Goal: Task Accomplishment & Management: Manage account settings

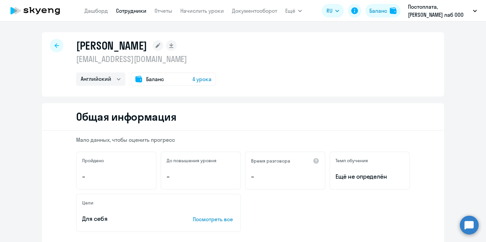
select select "english"
click at [120, 11] on link "Сотрудники" at bounding box center [131, 10] width 30 height 7
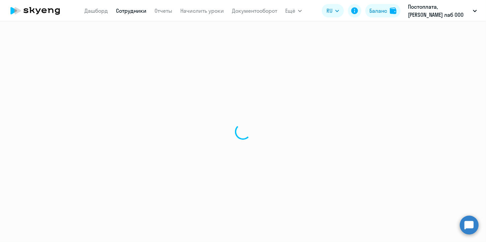
select select "30"
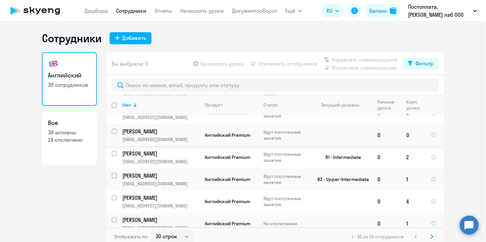
scroll to position [268, 0]
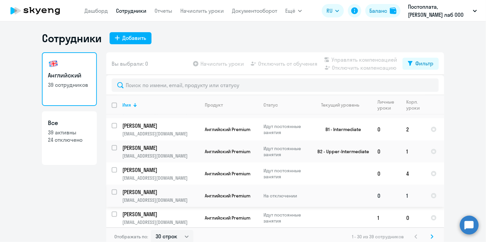
click at [144, 188] on p "[PERSON_NAME]" at bounding box center [160, 191] width 76 height 7
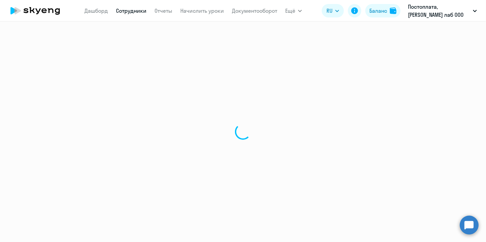
select select "english"
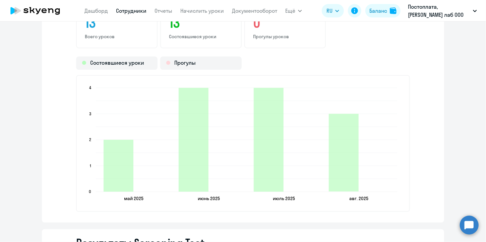
scroll to position [905, 0]
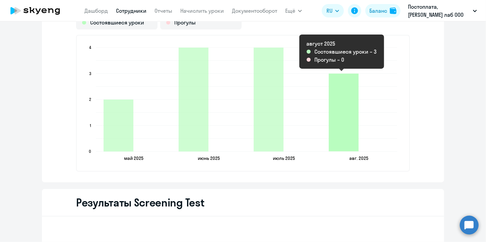
click at [339, 147] on icon "2025-08-17T21:00:00.000Z Состоявшиеся уроки 3" at bounding box center [344, 113] width 30 height 78
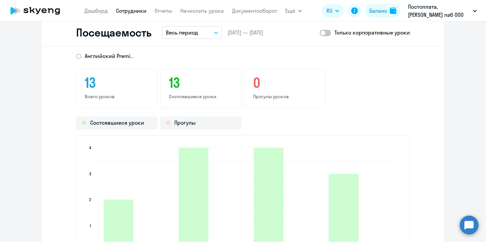
scroll to position [804, 0]
click at [208, 30] on button "Весь период" at bounding box center [192, 33] width 60 height 13
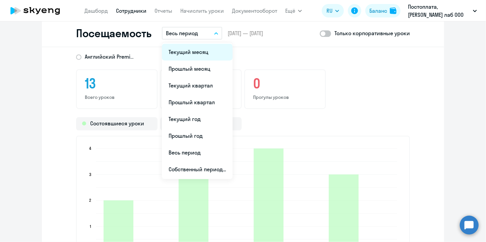
click at [200, 55] on li "Текущий месяц" at bounding box center [197, 52] width 71 height 17
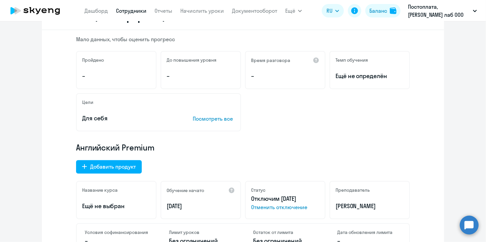
scroll to position [0, 0]
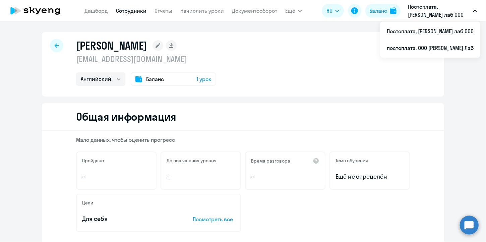
click at [56, 46] on icon at bounding box center [57, 45] width 4 height 5
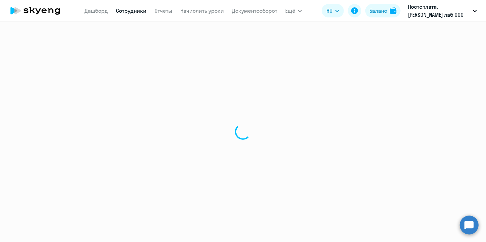
select select "30"
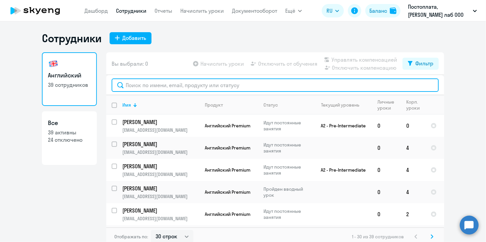
click at [145, 85] on input "text" at bounding box center [275, 84] width 327 height 13
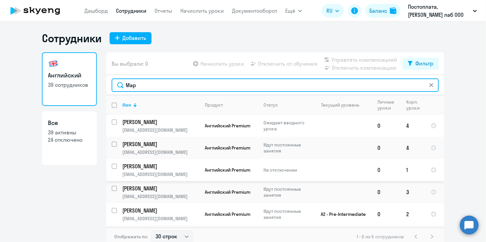
type input "Мар"
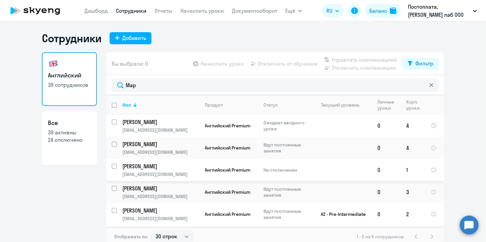
click at [132, 164] on p "[PERSON_NAME]" at bounding box center [160, 166] width 76 height 7
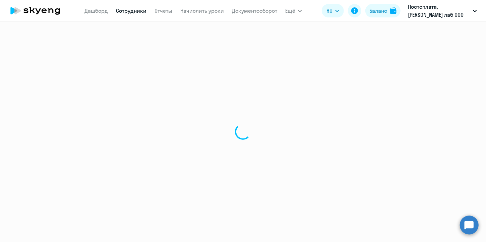
select select "english"
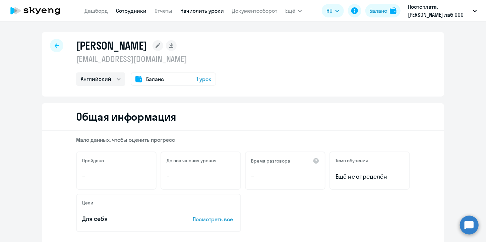
click at [185, 11] on link "Начислить уроки" at bounding box center [202, 10] width 44 height 7
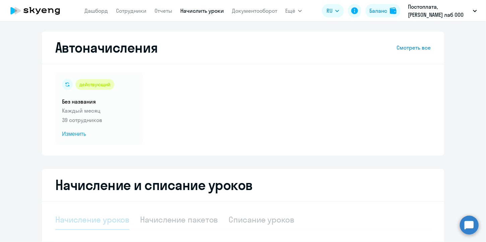
select select "10"
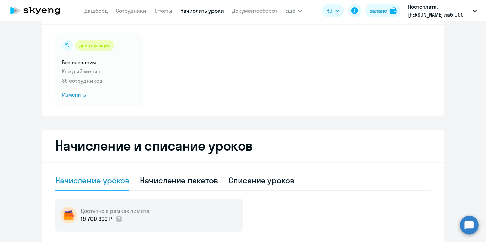
scroll to position [67, 0]
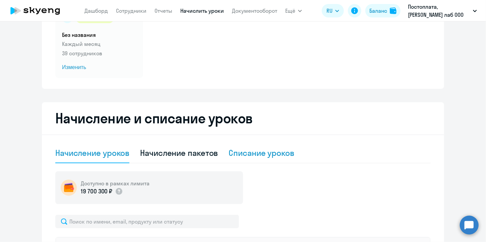
click at [262, 156] on div "Списание уроков" at bounding box center [262, 152] width 66 height 11
select select "10"
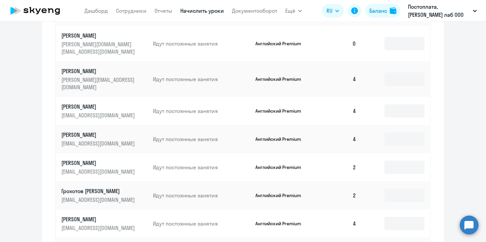
scroll to position [369, 0]
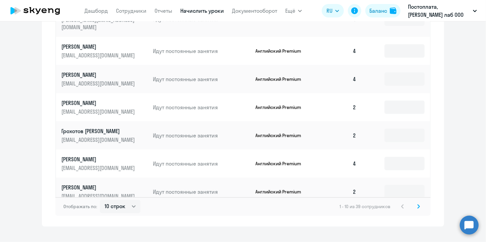
click at [414, 202] on svg-icon at bounding box center [418, 206] width 8 height 8
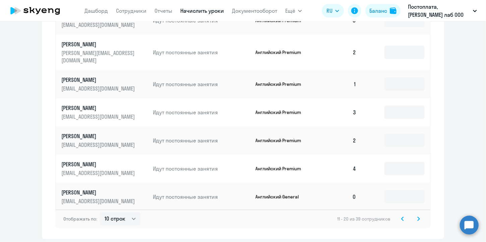
scroll to position [374, 0]
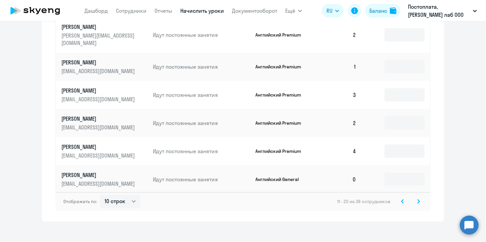
click at [417, 197] on svg-icon at bounding box center [418, 201] width 8 height 8
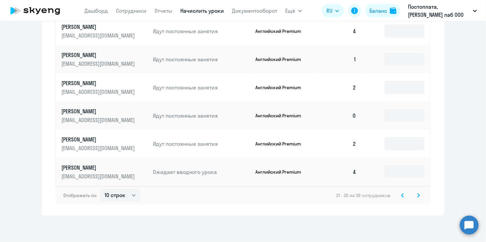
scroll to position [307, 0]
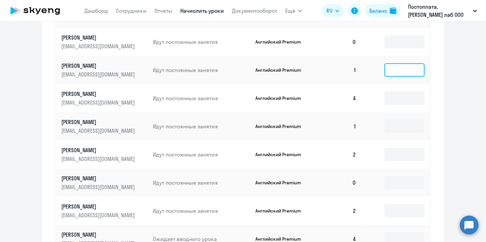
click at [397, 69] on input at bounding box center [404, 69] width 40 height 13
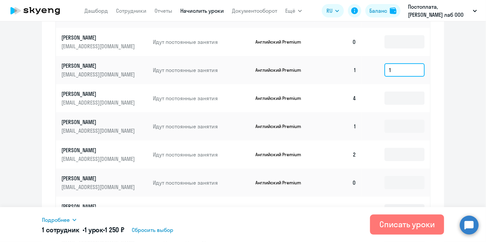
type input "1"
click at [448, 94] on ng-component "Автоначисления Смотреть все действующий Без названия Каждый месяц 39 сотруднико…" at bounding box center [243, 4] width 486 height 558
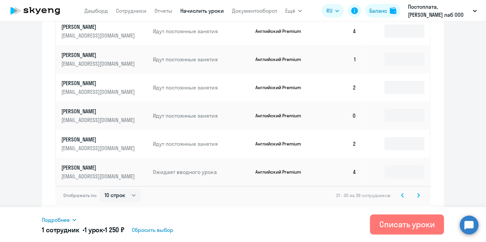
click at [414, 197] on svg-icon at bounding box center [418, 195] width 8 height 8
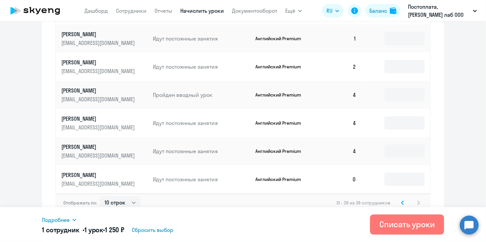
scroll to position [211, 0]
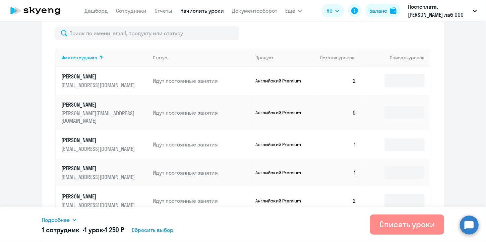
click at [386, 228] on div "Списать уроки" at bounding box center [406, 224] width 55 height 11
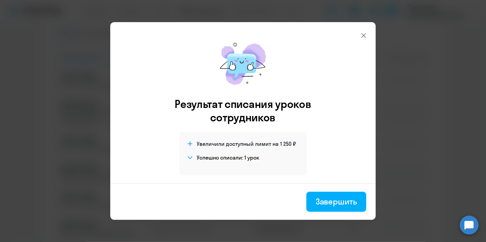
click at [303, 198] on div "Завершить" at bounding box center [243, 202] width 247 height 20
click at [351, 201] on div "Завершить" at bounding box center [336, 201] width 41 height 11
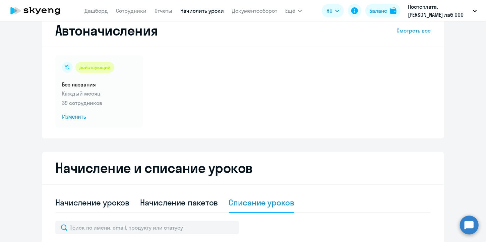
scroll to position [0, 0]
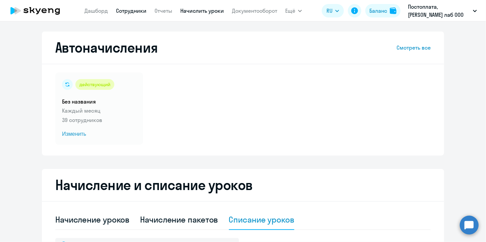
click at [123, 11] on link "Сотрудники" at bounding box center [131, 10] width 30 height 7
select select "30"
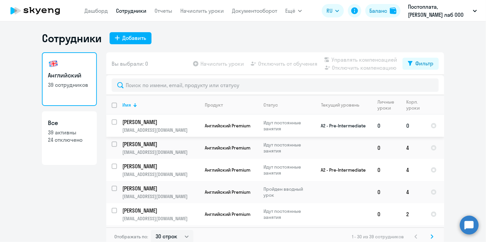
click at [112, 119] on input "select row 39615694" at bounding box center [118, 125] width 13 height 13
checkbox input "true"
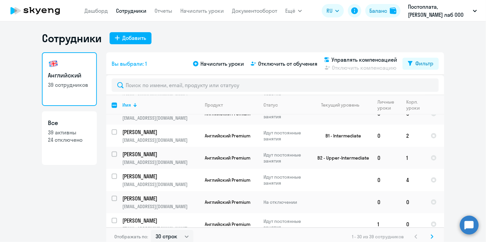
scroll to position [268, 0]
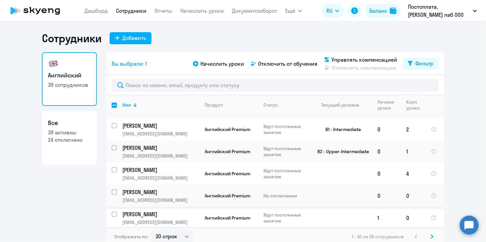
click at [112, 189] on input "select row 41883715" at bounding box center [118, 195] width 13 height 13
checkbox input "true"
click at [280, 64] on span "Отключить от обучения" at bounding box center [287, 64] width 59 height 8
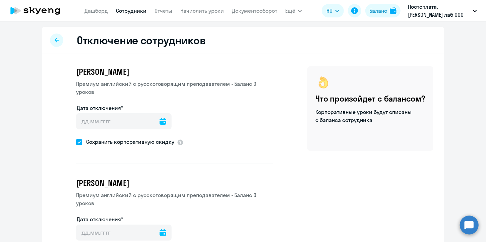
click at [159, 118] on icon at bounding box center [162, 121] width 7 height 7
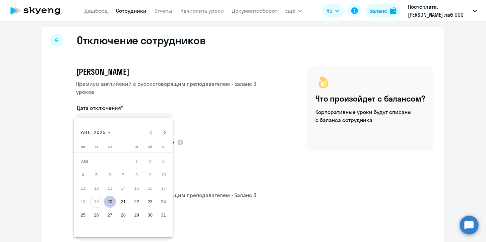
click at [119, 203] on span "21" at bounding box center [123, 202] width 12 height 12
type input "[DATE]"
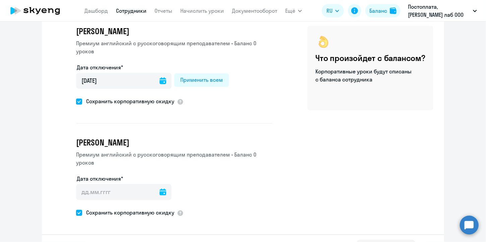
scroll to position [46, 0]
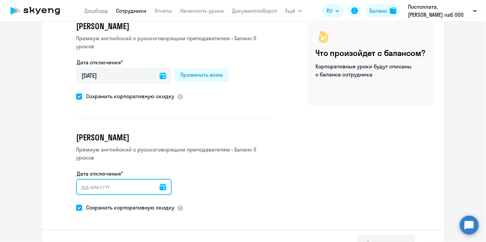
click at [107, 179] on input "Дата отключения*" at bounding box center [123, 187] width 95 height 16
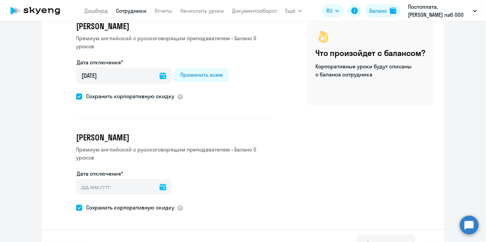
click at [159, 184] on icon at bounding box center [162, 187] width 7 height 7
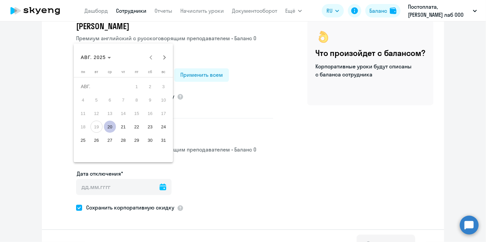
click at [124, 125] on span "21" at bounding box center [123, 127] width 12 height 12
type input "[DATE]"
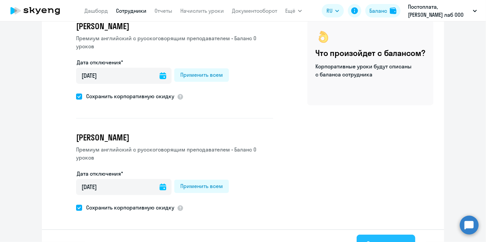
click at [377, 239] on div "Отключить" at bounding box center [386, 244] width 40 height 11
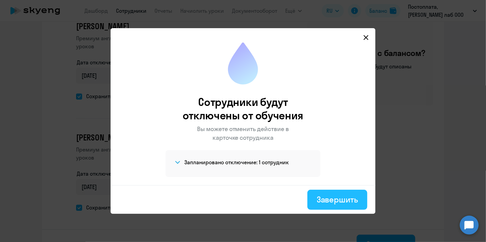
click at [342, 199] on div "Завершить" at bounding box center [337, 199] width 41 height 11
select select "30"
